Goal: Contribute content

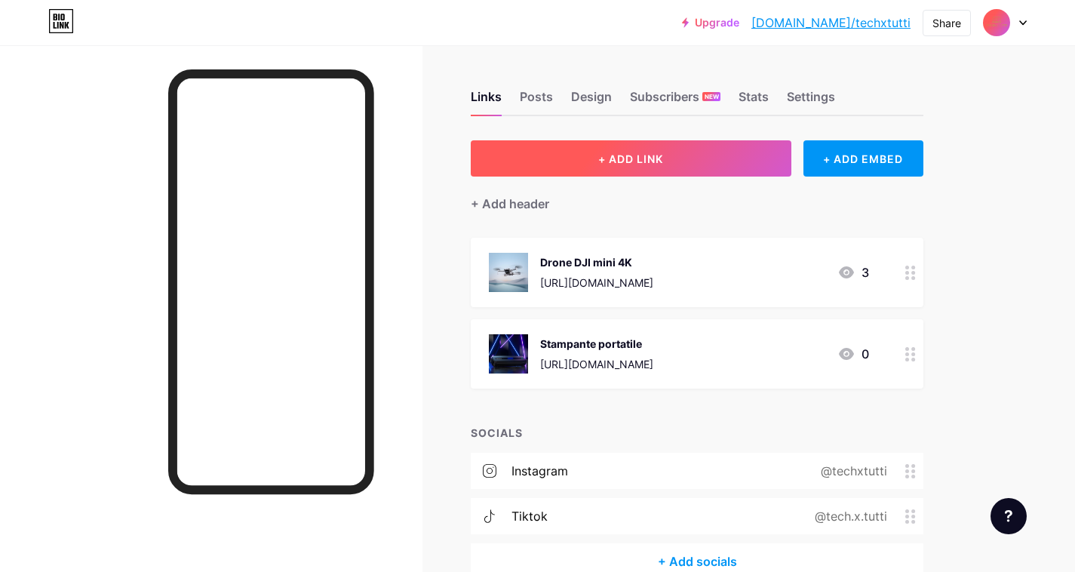
click at [638, 166] on button "+ ADD LINK" at bounding box center [631, 158] width 321 height 36
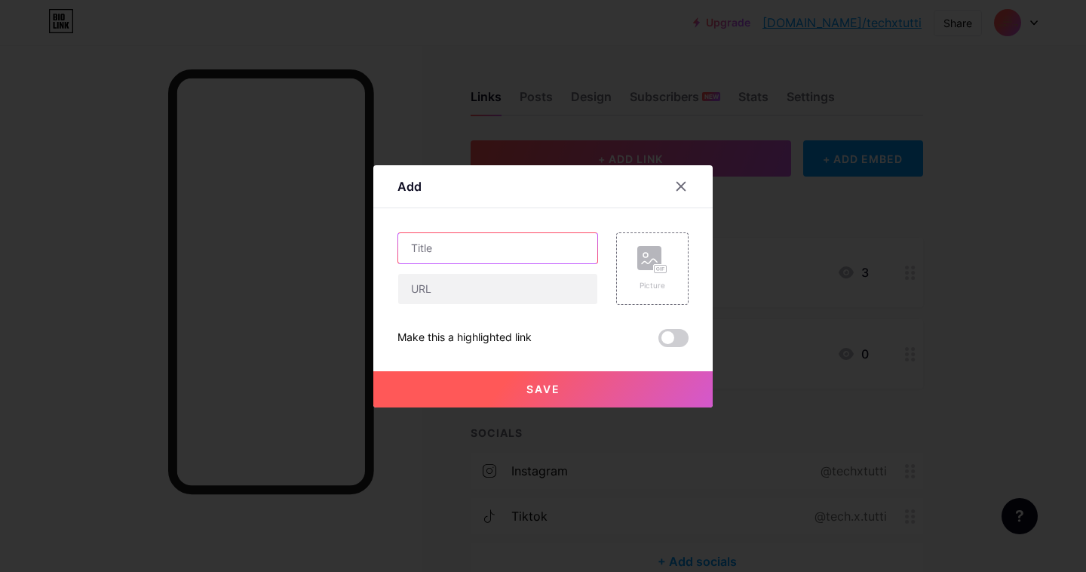
click at [492, 239] on input "text" at bounding box center [497, 248] width 199 height 30
type input "Stampante 3D"
click at [499, 305] on div "Stampante 3D Picture Make this a highlighted link Save" at bounding box center [542, 289] width 291 height 115
click at [483, 285] on input "text" at bounding box center [497, 289] width 199 height 30
paste input "[URL][DOMAIN_NAME]"
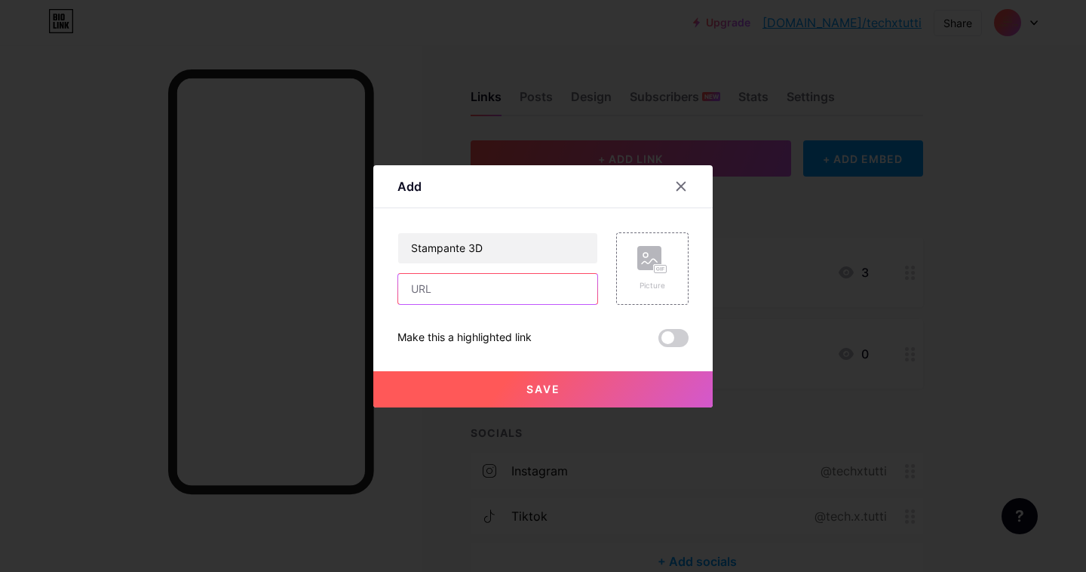
type input "[URL][DOMAIN_NAME]"
click at [644, 272] on icon at bounding box center [652, 260] width 30 height 28
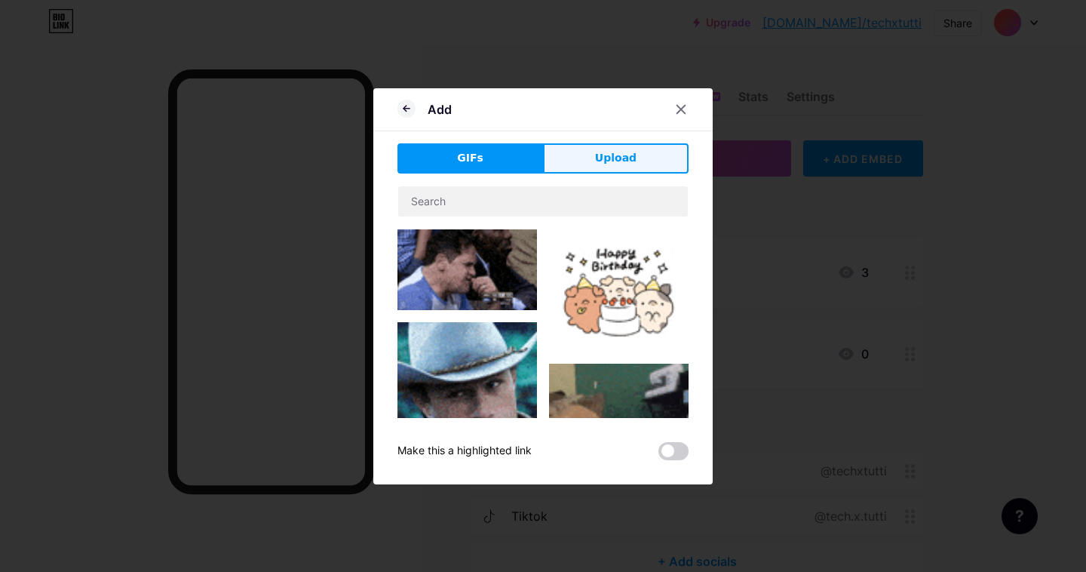
click at [579, 161] on button "Upload" at bounding box center [616, 158] width 146 height 30
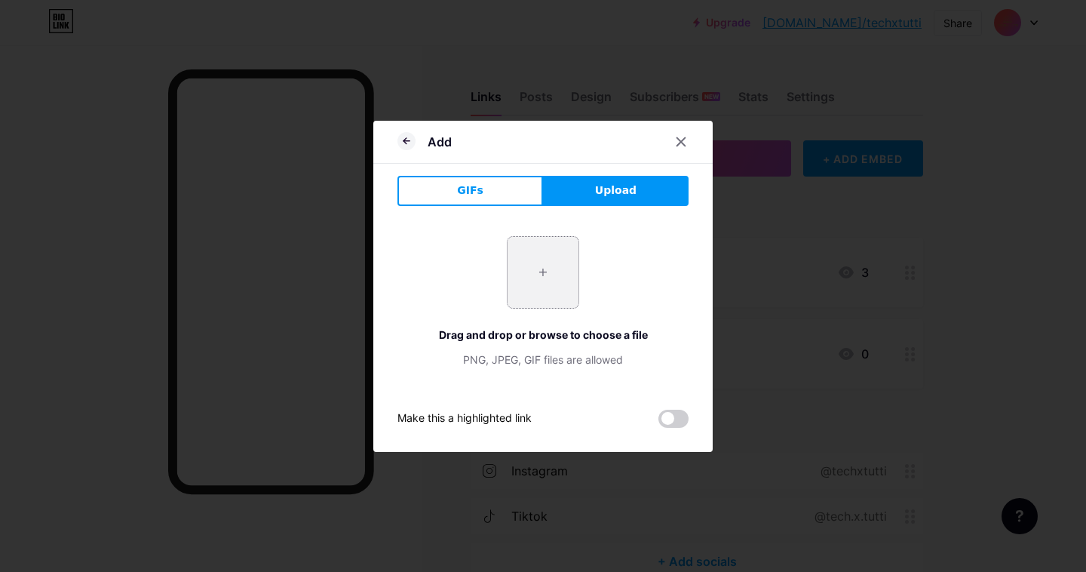
click at [553, 265] on input "file" at bounding box center [543, 272] width 71 height 71
type input "C:\fakepath\71buof+ku4L._AC_SL1500_.jpg"
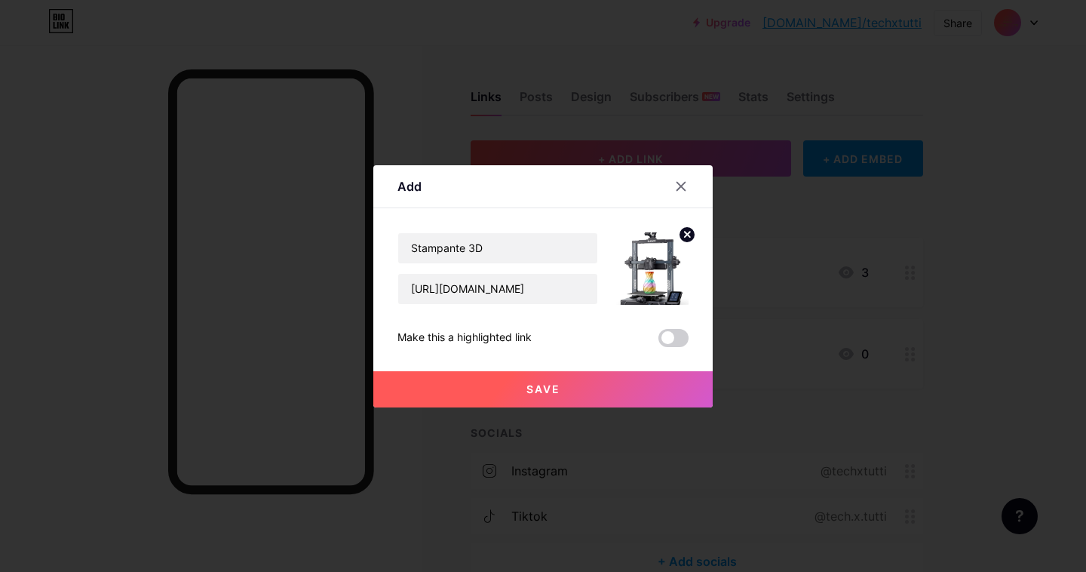
click at [557, 388] on button "Save" at bounding box center [542, 389] width 339 height 36
